Goal: Register for event/course

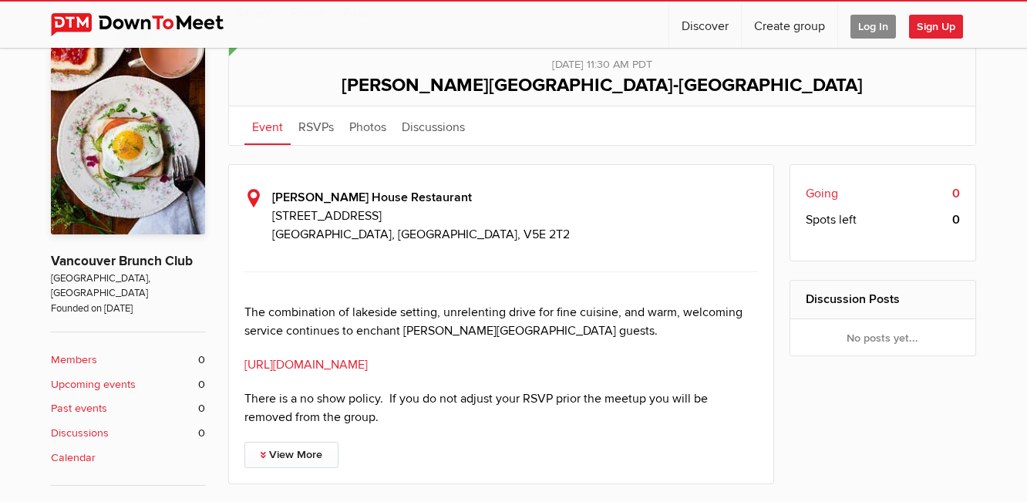
scroll to position [312, 0]
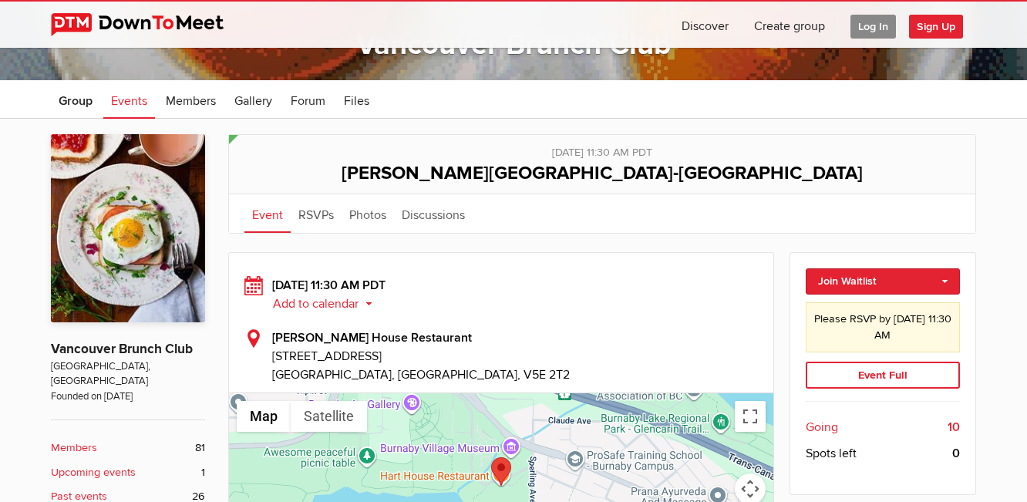
scroll to position [223, 0]
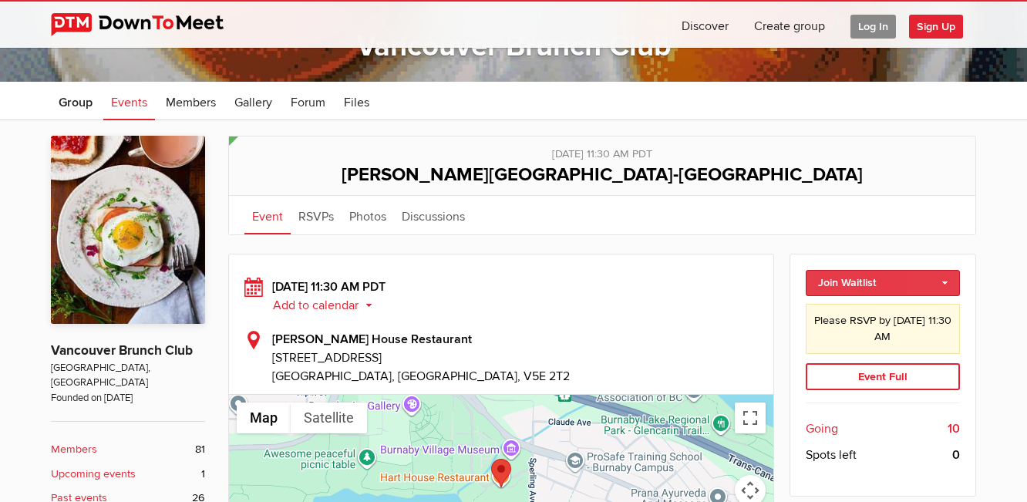
click at [864, 283] on link "Join Waitlist" at bounding box center [883, 283] width 155 height 26
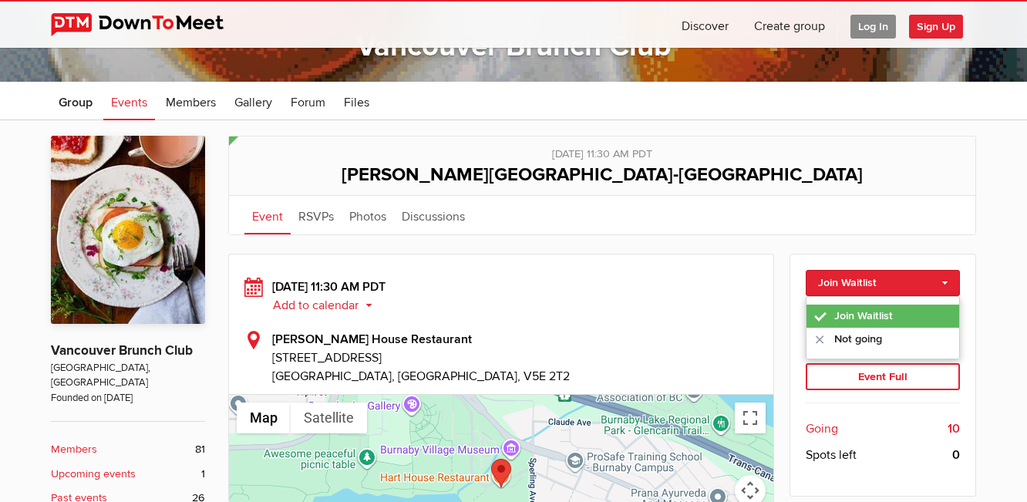
click at [866, 318] on link "Join Waitlist" at bounding box center [883, 316] width 153 height 23
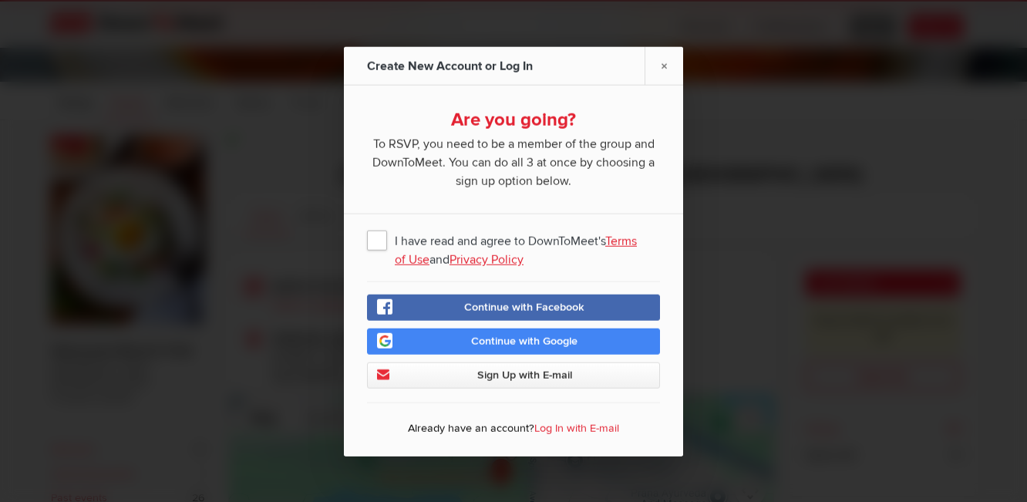
scroll to position [267, 0]
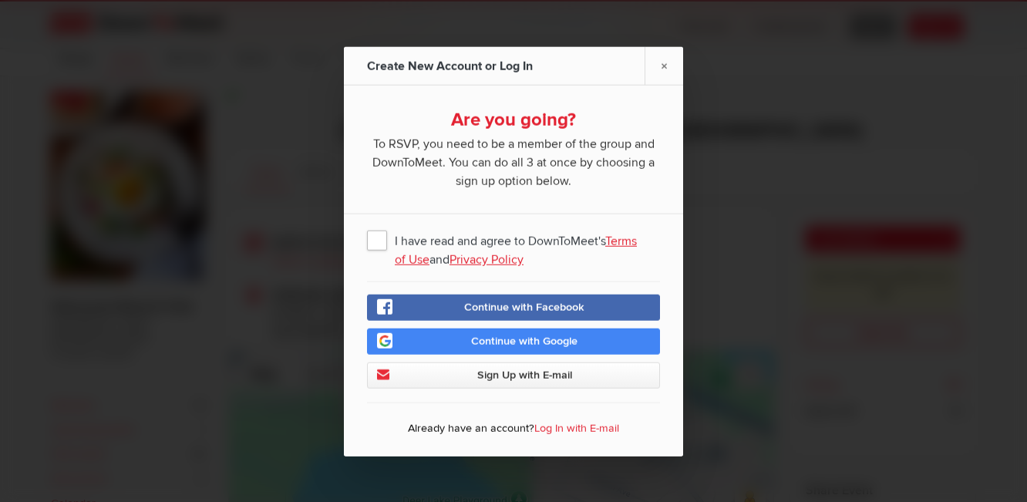
click at [378, 247] on span "I have read and agree to DownToMeet's Terms of Use and Privacy Policy" at bounding box center [513, 239] width 293 height 28
click at [0, 0] on input "I have read and agree to DownToMeet's Terms of Use and Privacy Policy" at bounding box center [0, 0] width 0 height 0
click at [585, 432] on link "Log In with E-mail" at bounding box center [576, 427] width 85 height 13
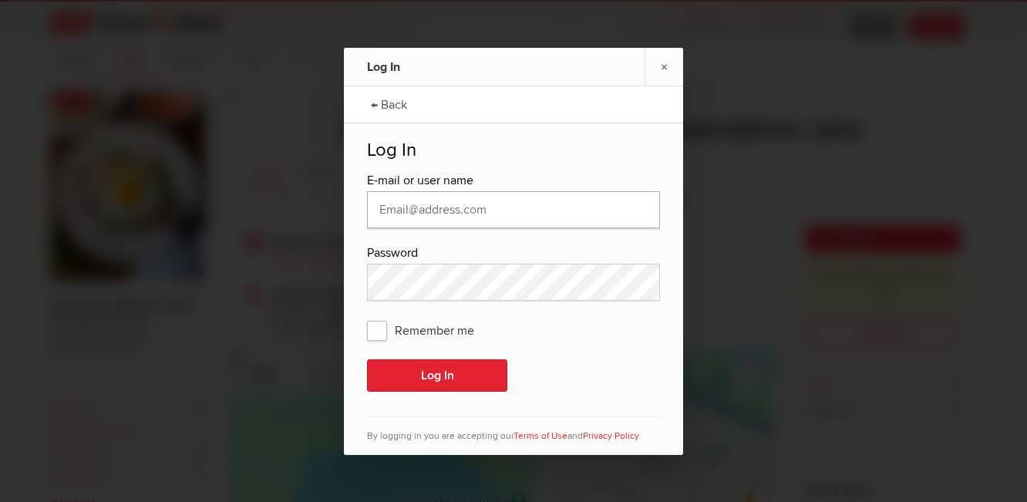
click at [460, 211] on input "text" at bounding box center [513, 209] width 293 height 37
type input "juliasanderson6@hotmail.com"
click at [378, 333] on span "Remember me" at bounding box center [428, 330] width 123 height 28
click at [0, 0] on input "Remember me" at bounding box center [0, 0] width 0 height 0
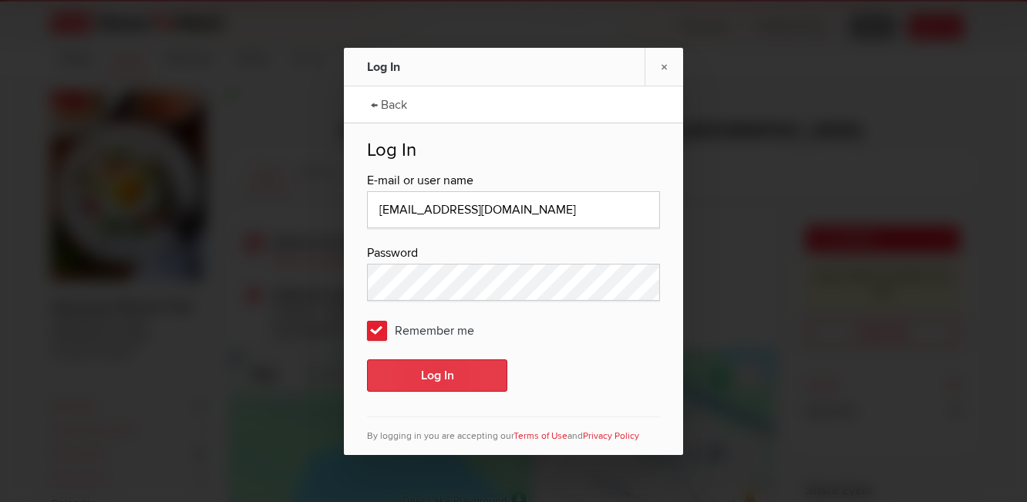
click at [418, 381] on button "Log In" at bounding box center [437, 375] width 140 height 32
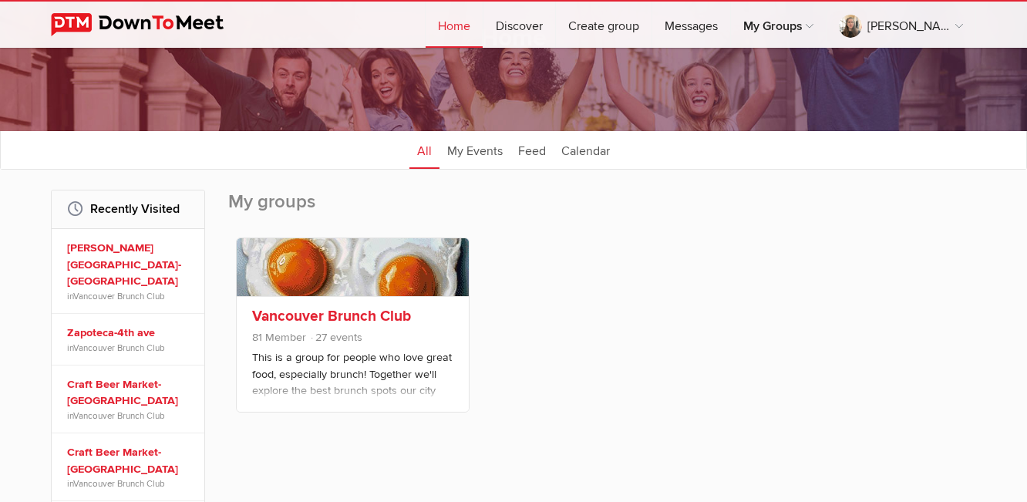
scroll to position [121, 0]
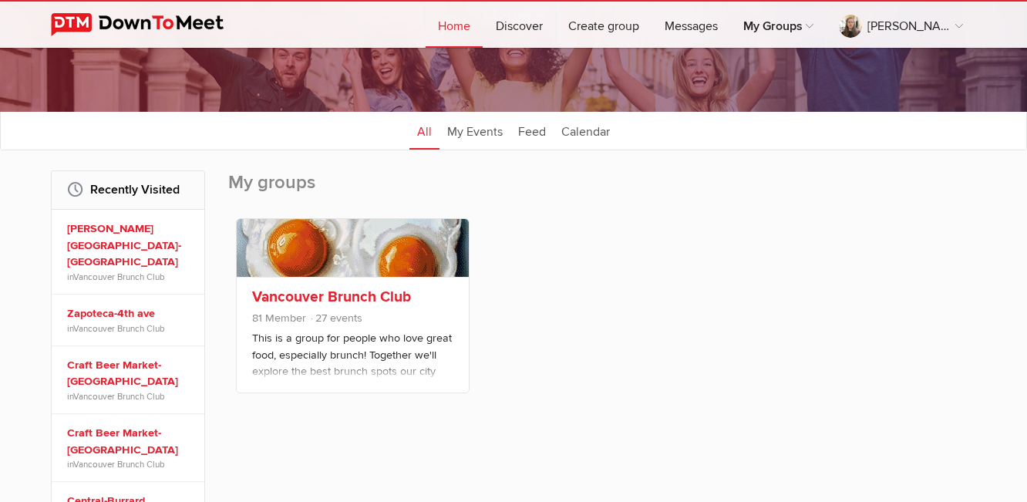
click at [307, 299] on link "Vancouver Brunch Club" at bounding box center [331, 297] width 159 height 19
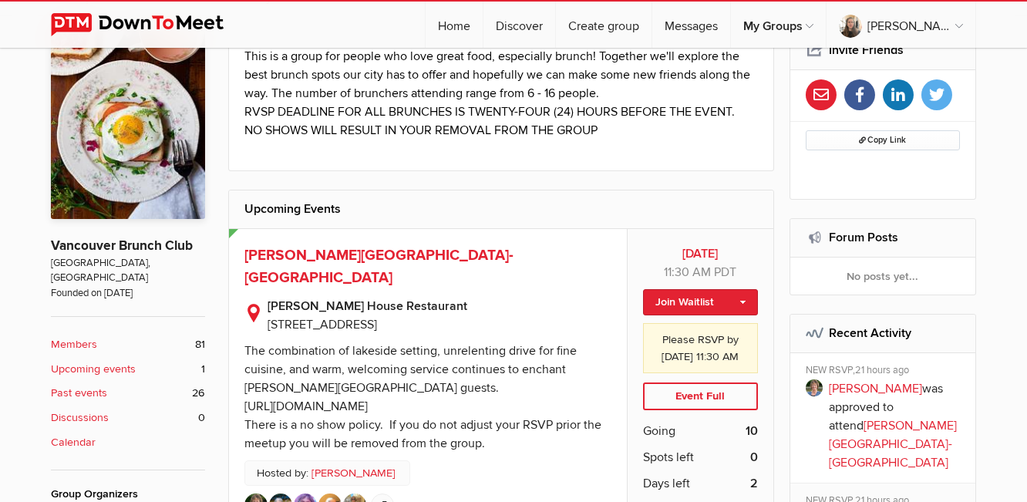
scroll to position [346, 0]
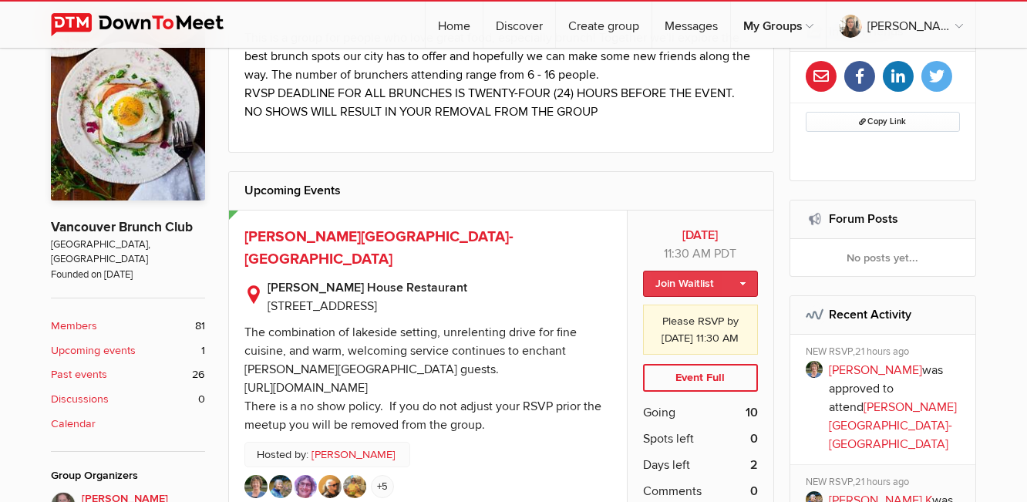
click at [717, 285] on link "Join Waitlist" at bounding box center [700, 284] width 115 height 26
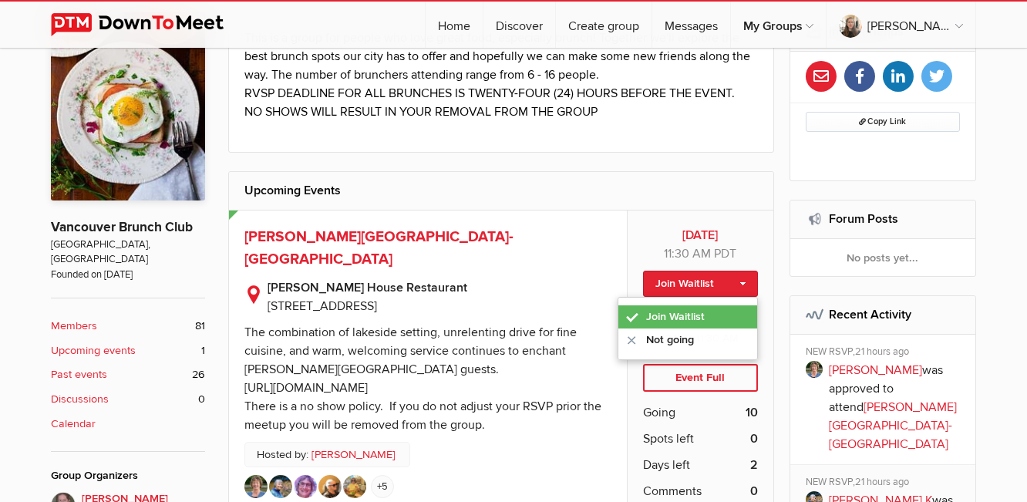
click at [684, 317] on link "Join Waitlist" at bounding box center [687, 316] width 139 height 23
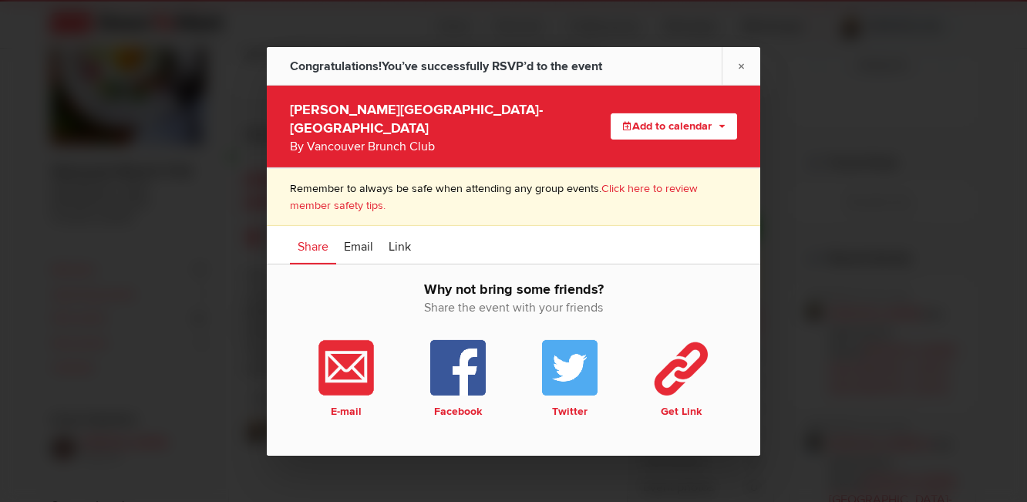
scroll to position [403, 0]
click at [742, 74] on link "×" at bounding box center [741, 65] width 39 height 38
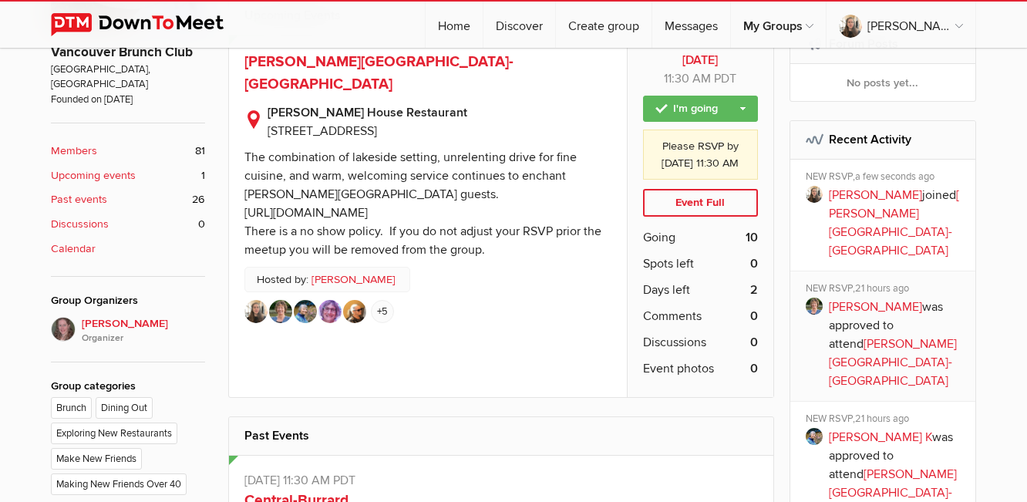
scroll to position [520, 0]
drag, startPoint x: 498, startPoint y: 194, endPoint x: 242, endPoint y: 190, distance: 256.0
click at [242, 190] on div "Aug 17 Sun, Aug 17, 2025, 11:30 AM PDT Public event Anyone who has access to th…" at bounding box center [428, 217] width 398 height 362
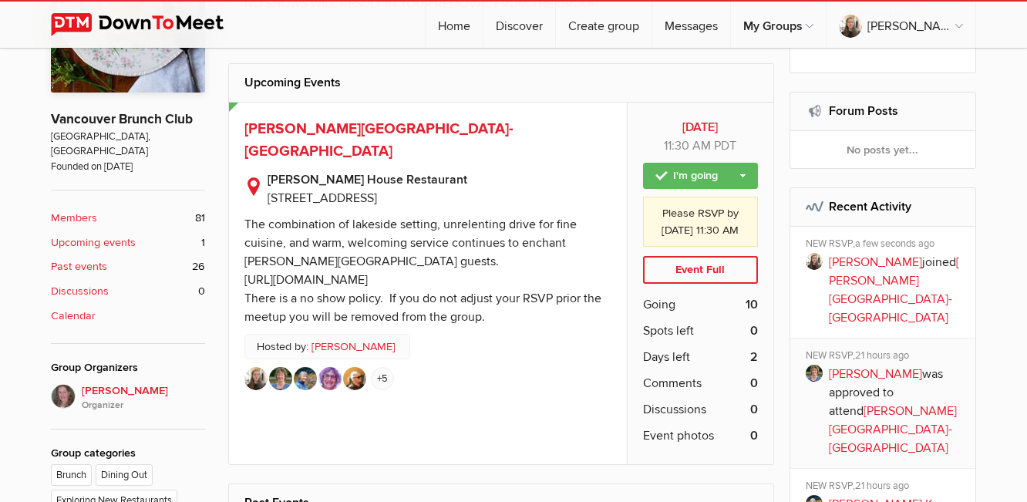
scroll to position [453, 0]
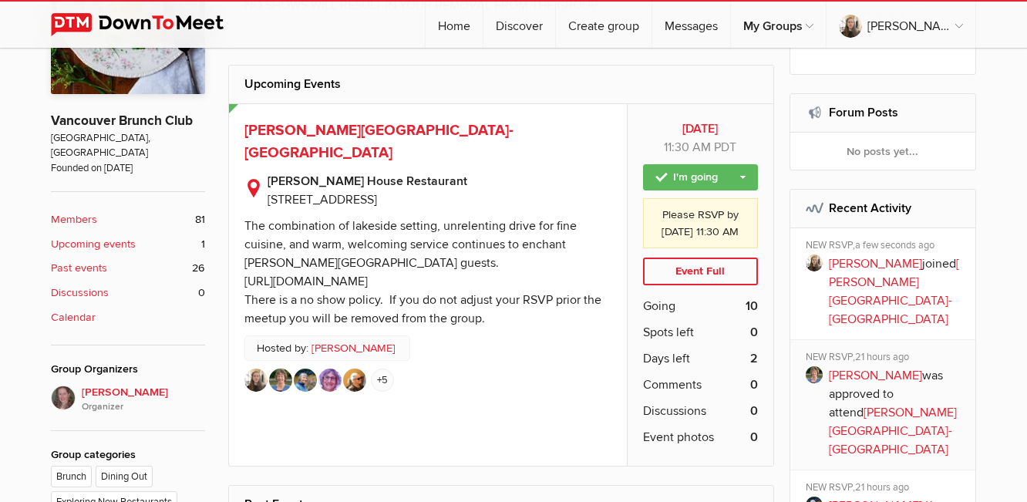
click at [572, 325] on div "Aug 17 Sun, Aug 17, 2025, 11:30 AM PDT Public event Anyone who has access to th…" at bounding box center [428, 285] width 398 height 362
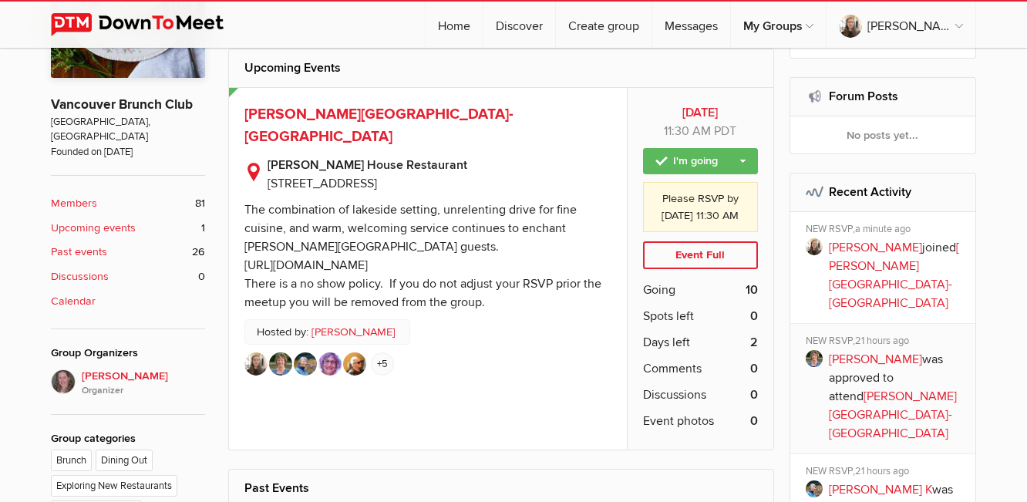
scroll to position [436, 0]
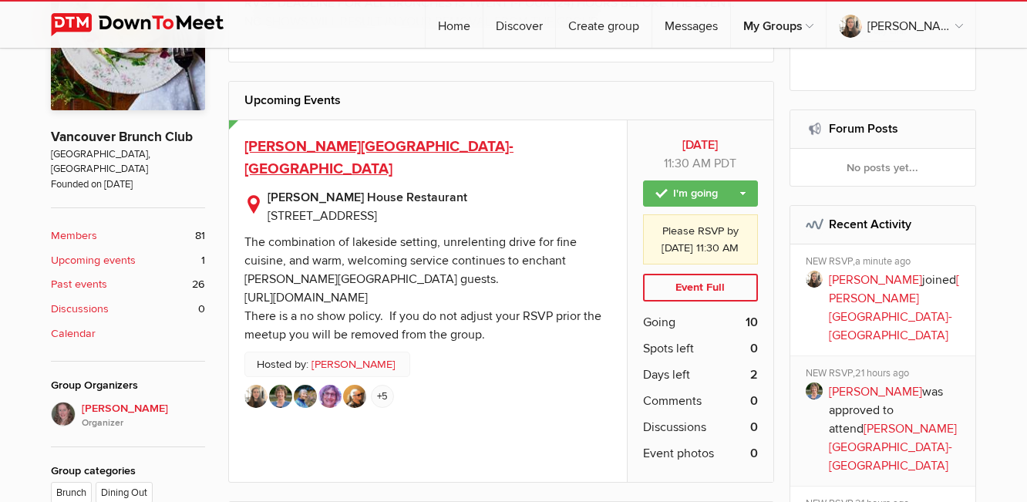
click at [429, 148] on span "[PERSON_NAME][GEOGRAPHIC_DATA]-[GEOGRAPHIC_DATA]" at bounding box center [378, 157] width 269 height 41
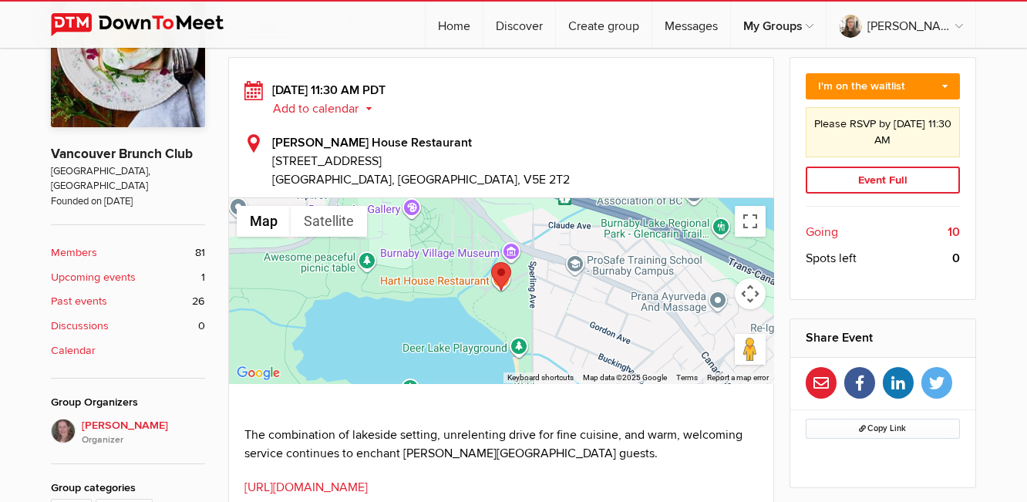
scroll to position [419, 0]
